Goal: Information Seeking & Learning: Learn about a topic

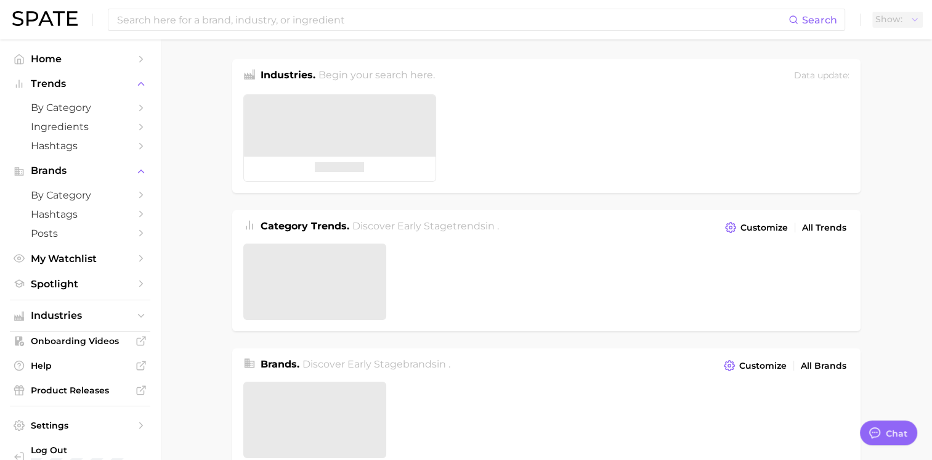
type textarea "x"
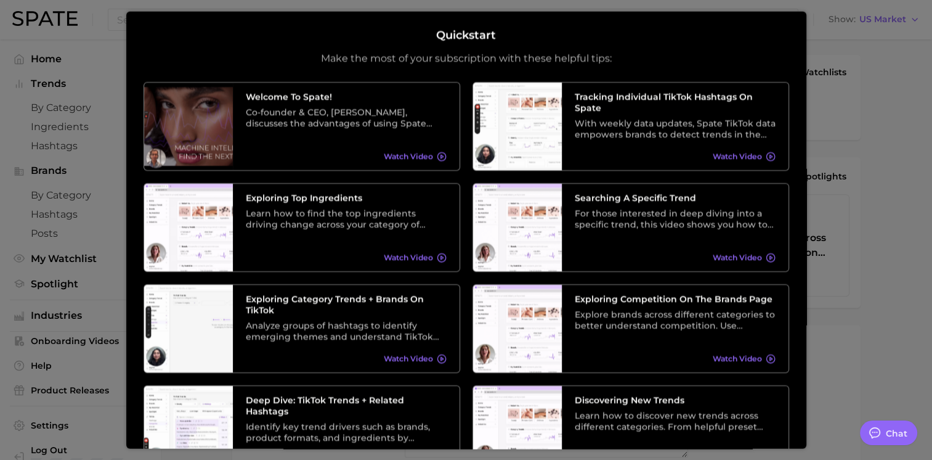
scroll to position [173, 0]
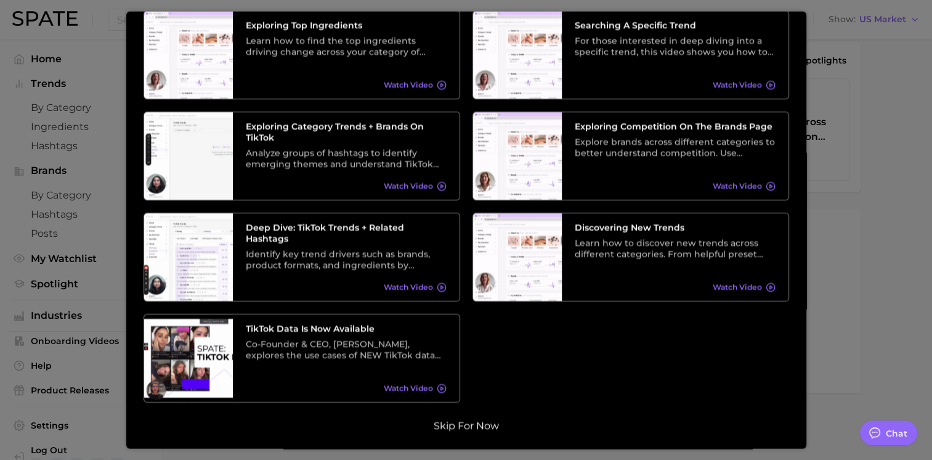
click at [480, 426] on button "Skip for now" at bounding box center [466, 425] width 73 height 12
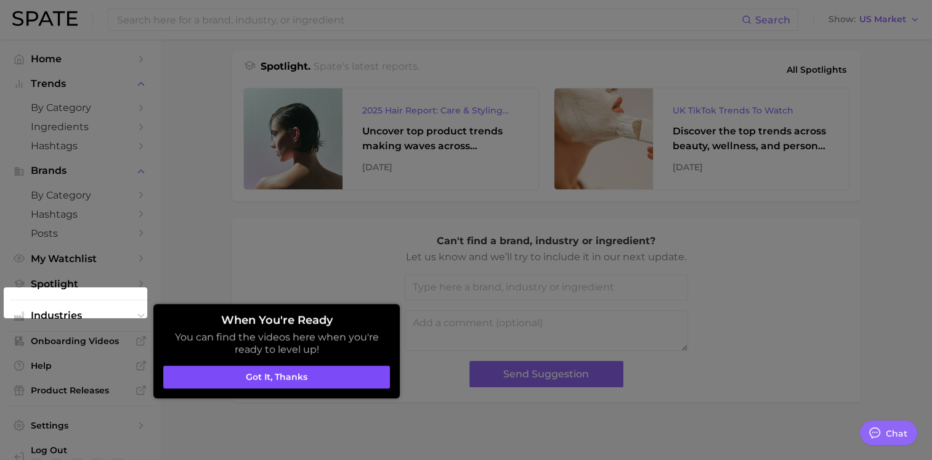
click at [316, 373] on button "Got it, thanks" at bounding box center [276, 376] width 227 height 23
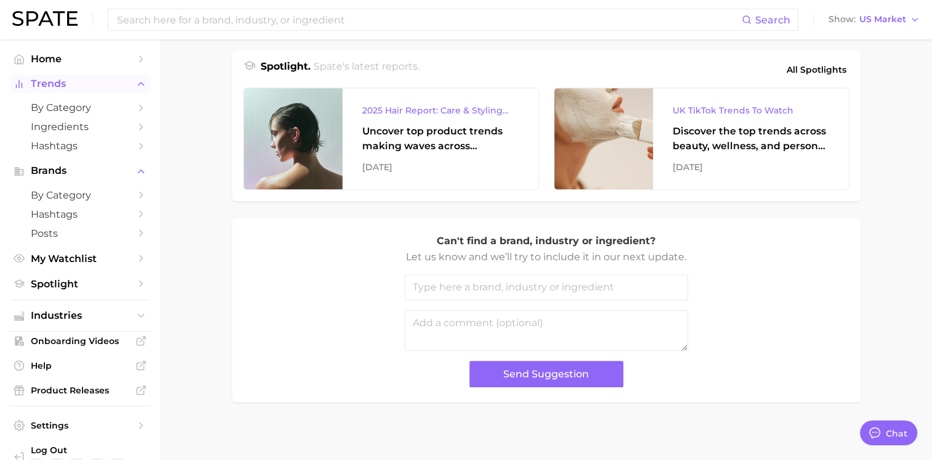
click at [60, 87] on span "Trends" at bounding box center [80, 83] width 99 height 11
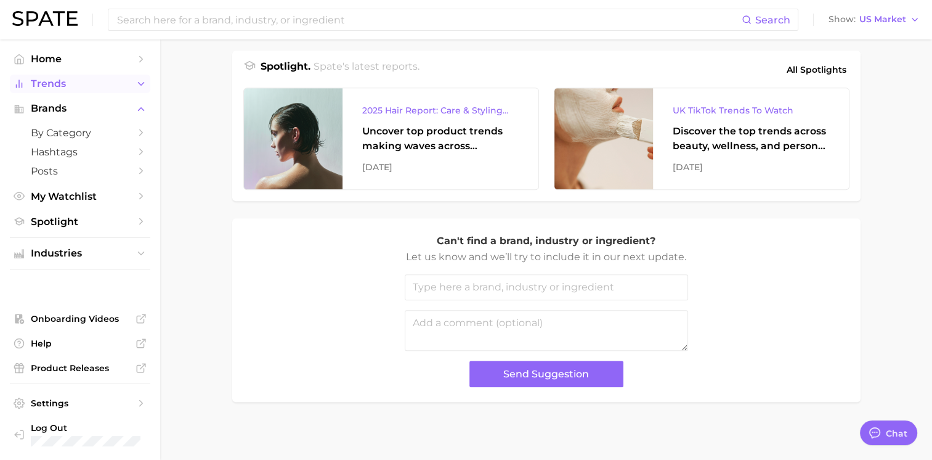
click at [60, 87] on span "Trends" at bounding box center [80, 83] width 99 height 11
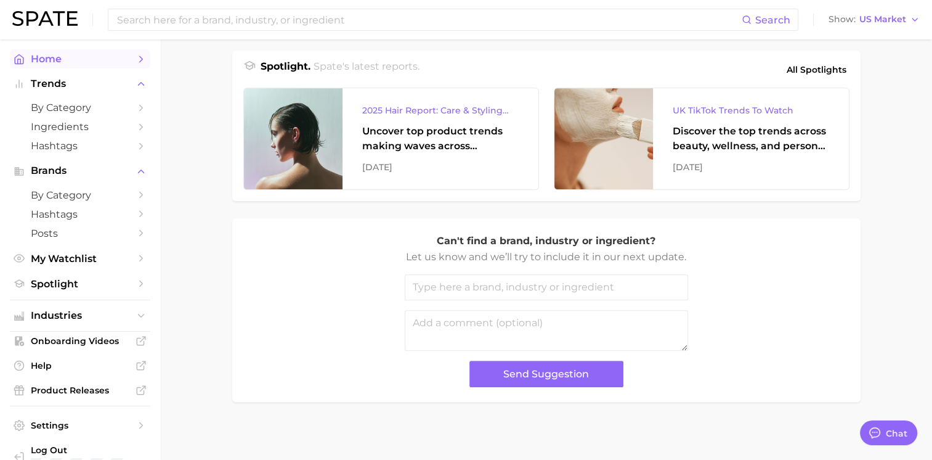
click at [59, 60] on span "Home" at bounding box center [80, 59] width 99 height 12
click at [81, 103] on span "by Category" at bounding box center [80, 108] width 99 height 12
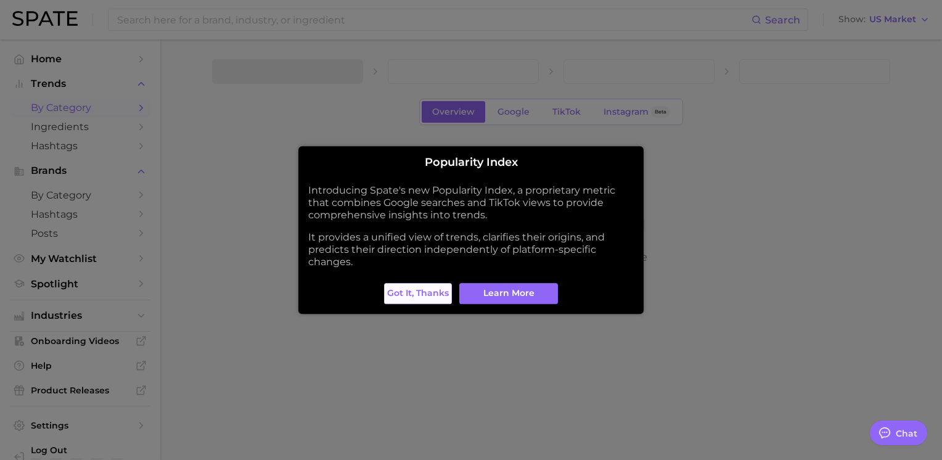
click at [410, 299] on button "Got it, thanks" at bounding box center [418, 293] width 68 height 21
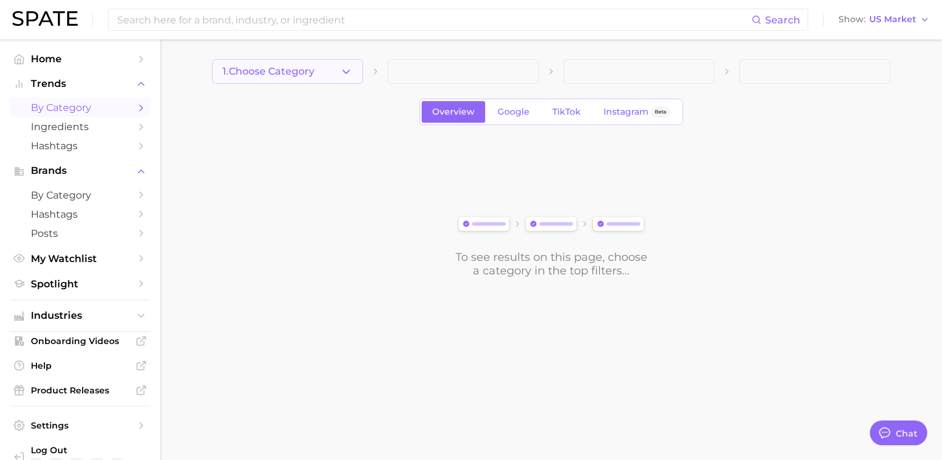
click at [290, 70] on span "1. Choose Category" at bounding box center [268, 71] width 92 height 11
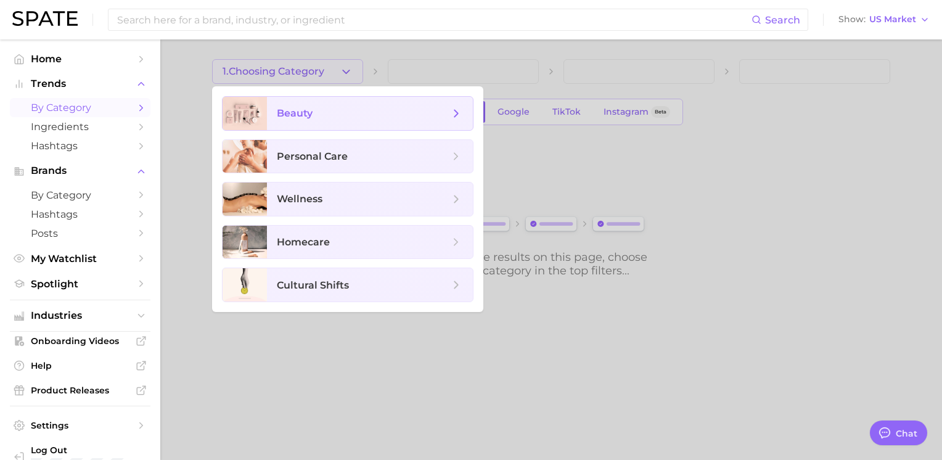
click at [334, 107] on span "beauty" at bounding box center [363, 114] width 173 height 14
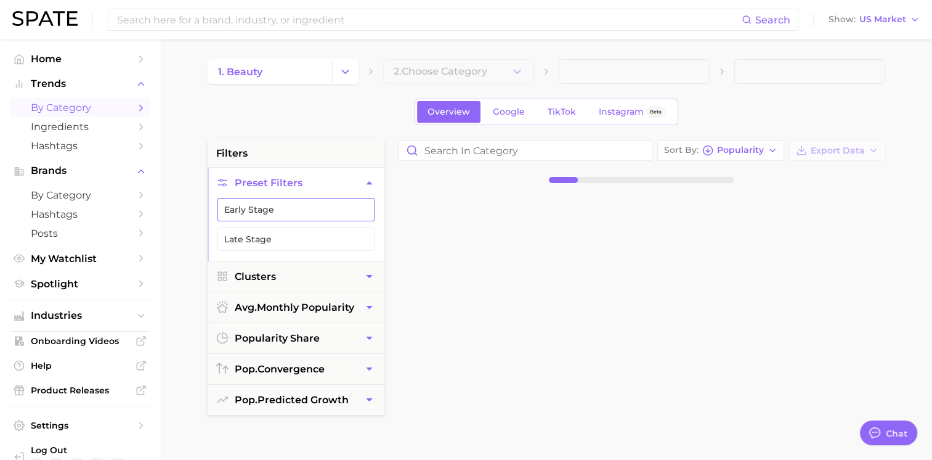
click at [316, 215] on button "Early Stage" at bounding box center [296, 209] width 157 height 23
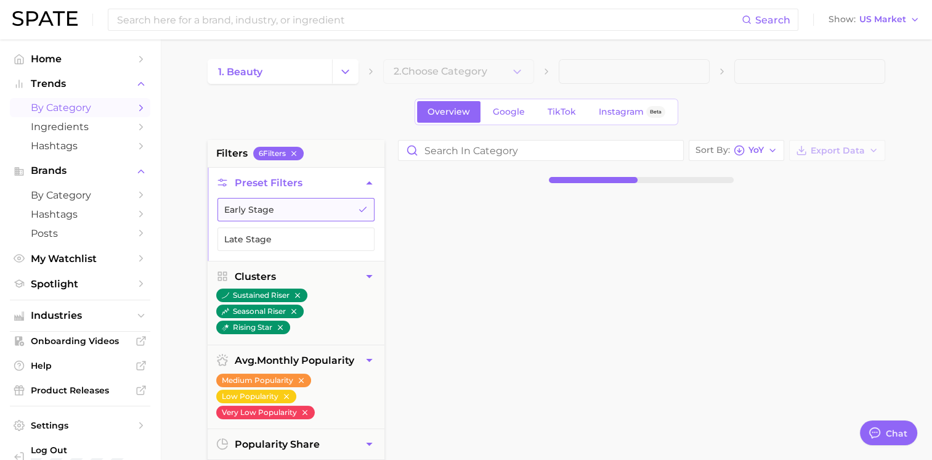
click at [334, 205] on button "Early Stage" at bounding box center [296, 209] width 157 height 23
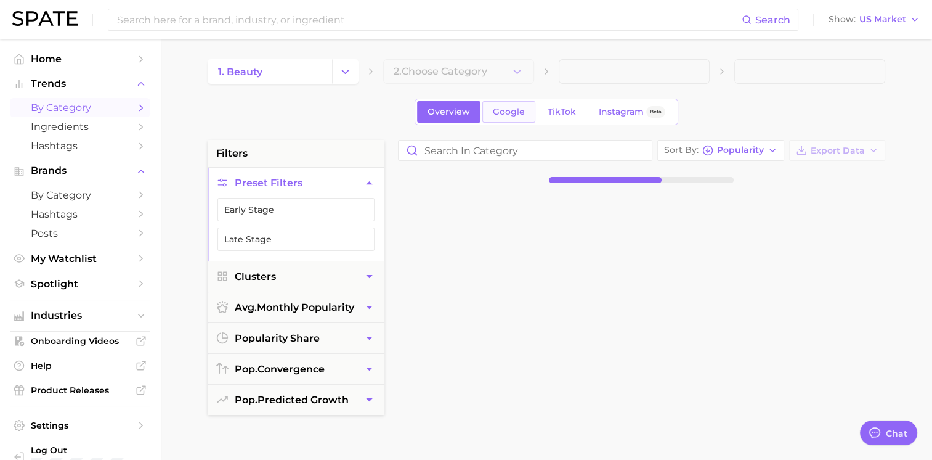
click at [516, 117] on link "Google" at bounding box center [508, 112] width 53 height 22
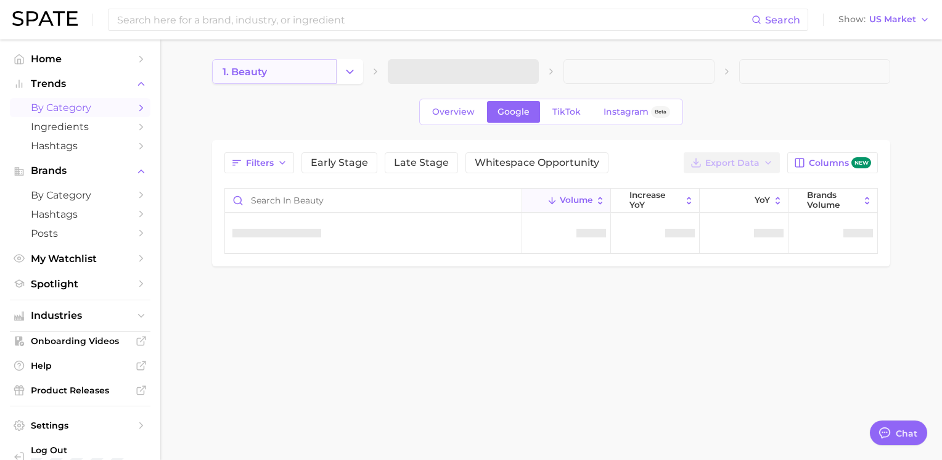
click at [313, 75] on link "1. beauty" at bounding box center [274, 71] width 124 height 25
click at [359, 70] on button "Change Category" at bounding box center [349, 71] width 26 height 25
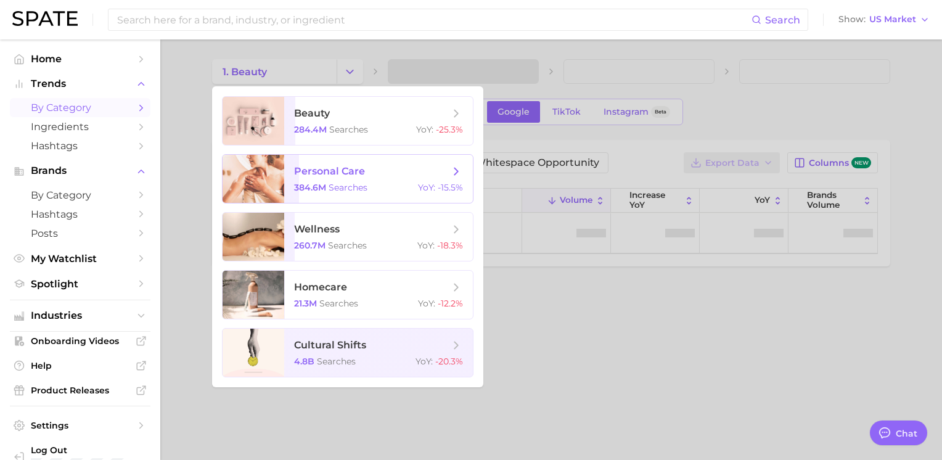
click at [361, 185] on span "searches" at bounding box center [347, 187] width 39 height 11
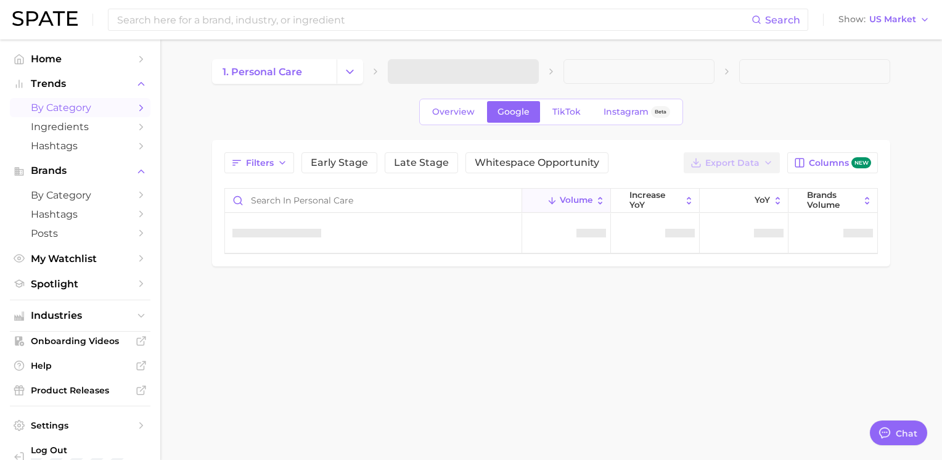
click at [527, 413] on body "Search Show US Market Home Trends by Category Ingredients Hashtags Brands by Ca…" at bounding box center [471, 230] width 942 height 460
click at [449, 108] on span "Overview" at bounding box center [453, 112] width 43 height 10
